Goal: Information Seeking & Learning: Learn about a topic

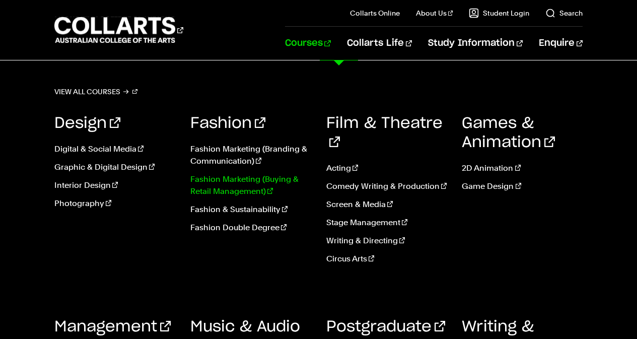
scroll to position [1642, 0]
click at [524, 225] on div "Games & Animation 2D Animation Game Design" at bounding box center [522, 193] width 121 height 188
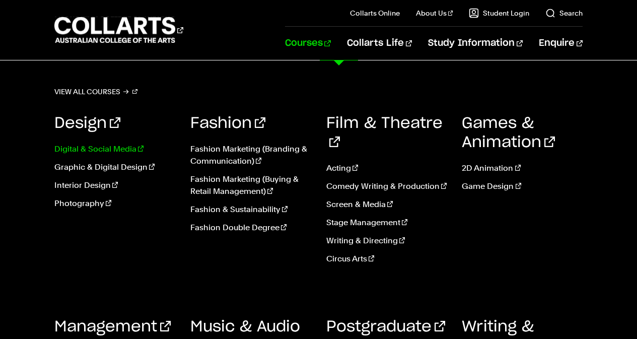
click at [117, 148] on link "Digital & Social Media" at bounding box center [114, 149] width 121 height 12
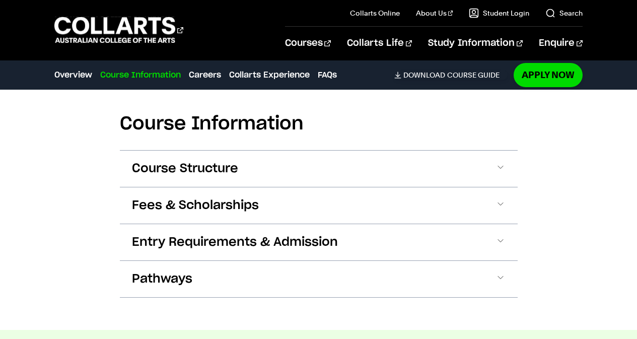
scroll to position [1158, 0]
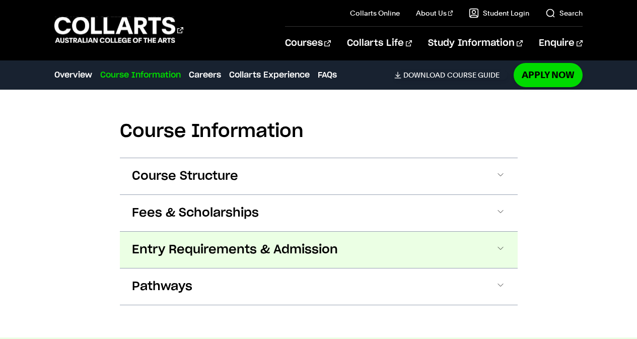
click at [163, 242] on span "Entry Requirements & Admission" at bounding box center [235, 250] width 206 height 16
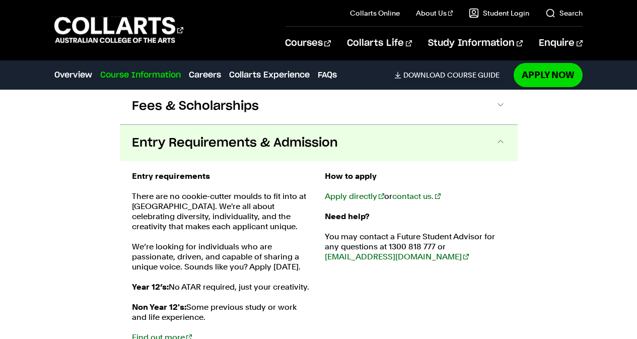
scroll to position [1114, 0]
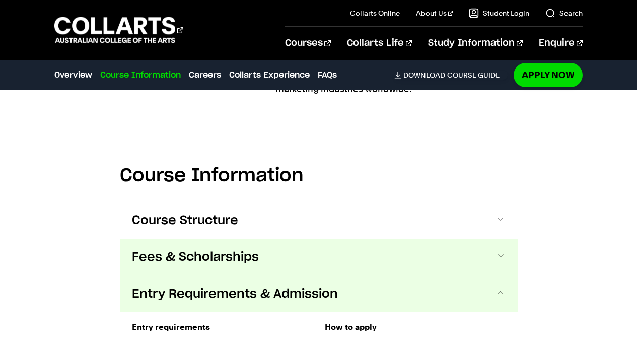
click at [173, 249] on span "Fees & Scholarships" at bounding box center [195, 257] width 127 height 16
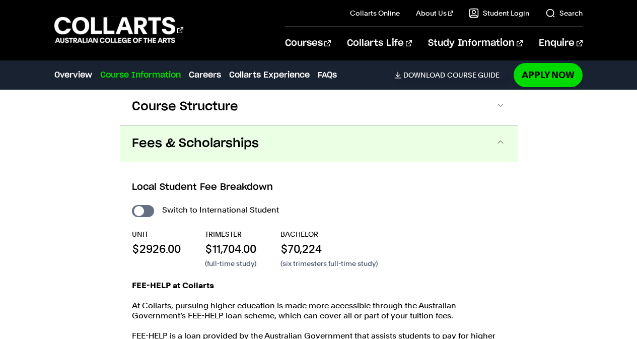
scroll to position [1228, 0]
